Goal: Find specific page/section: Find specific page/section

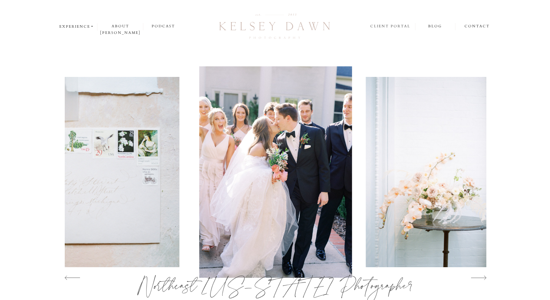
click at [393, 27] on nav "client portal" at bounding box center [390, 27] width 41 height 8
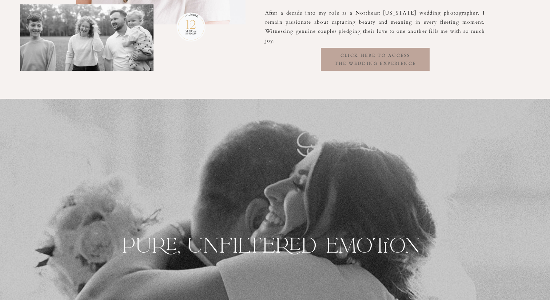
scroll to position [583, 0]
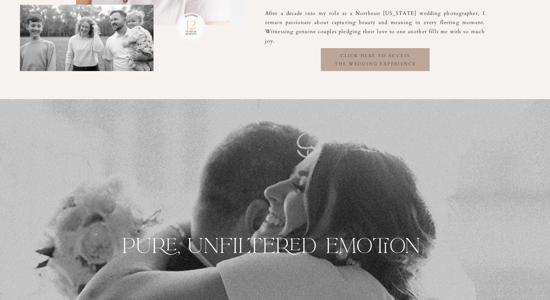
click at [378, 64] on h3 "click here to access the wedding experience" at bounding box center [375, 59] width 109 height 14
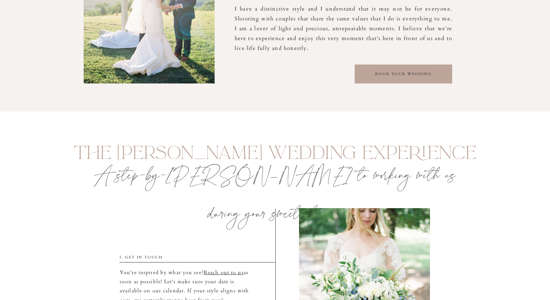
scroll to position [899, 0]
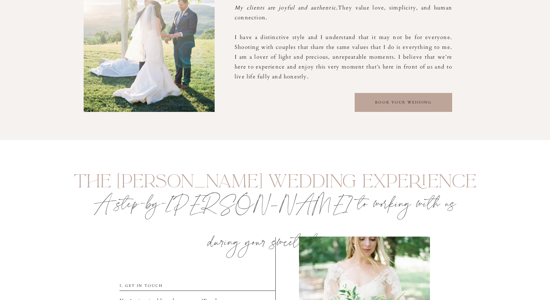
click at [444, 110] on div at bounding box center [404, 102] width 98 height 19
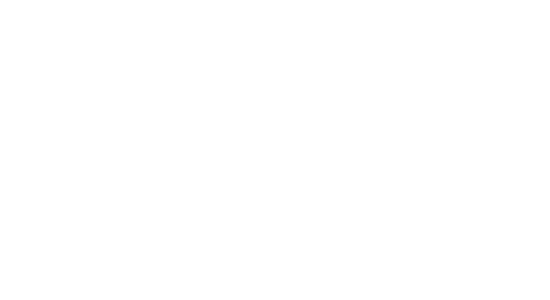
scroll to position [556, 0]
